Goal: Navigation & Orientation: Find specific page/section

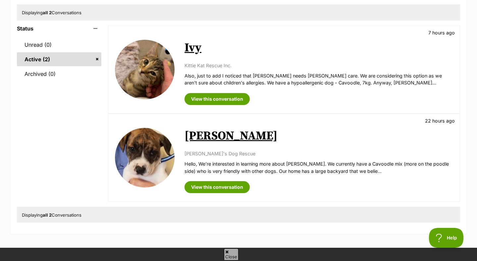
click at [266, 67] on p "Kittie Kat Rescue Inc." at bounding box center [318, 65] width 268 height 7
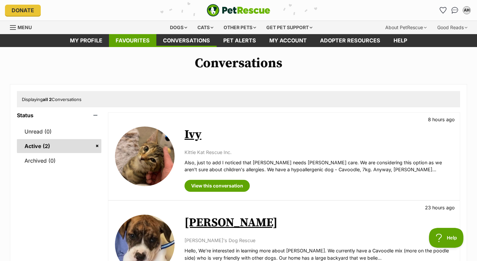
click at [142, 43] on link "Favourites" at bounding box center [132, 40] width 47 height 13
